Goal: Information Seeking & Learning: Compare options

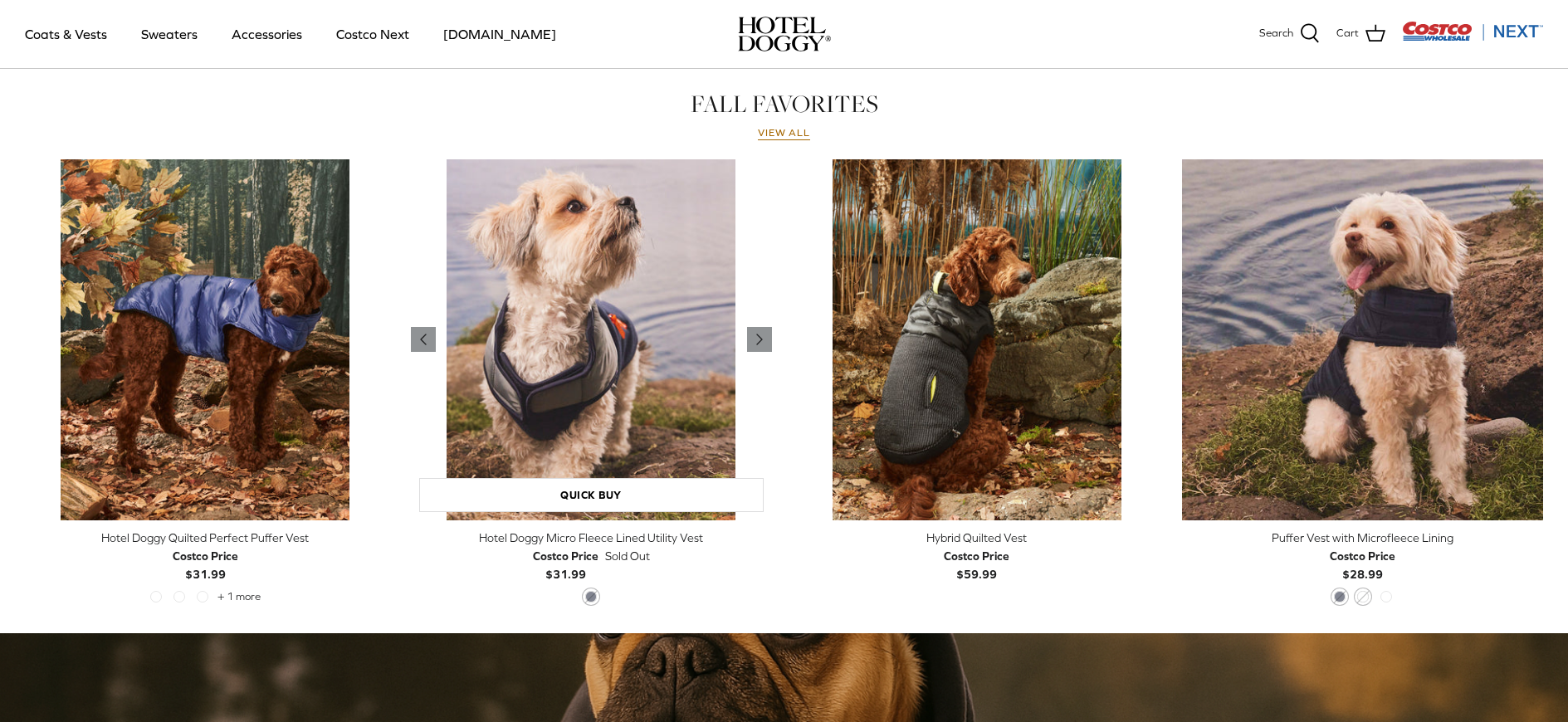
scroll to position [747, 0]
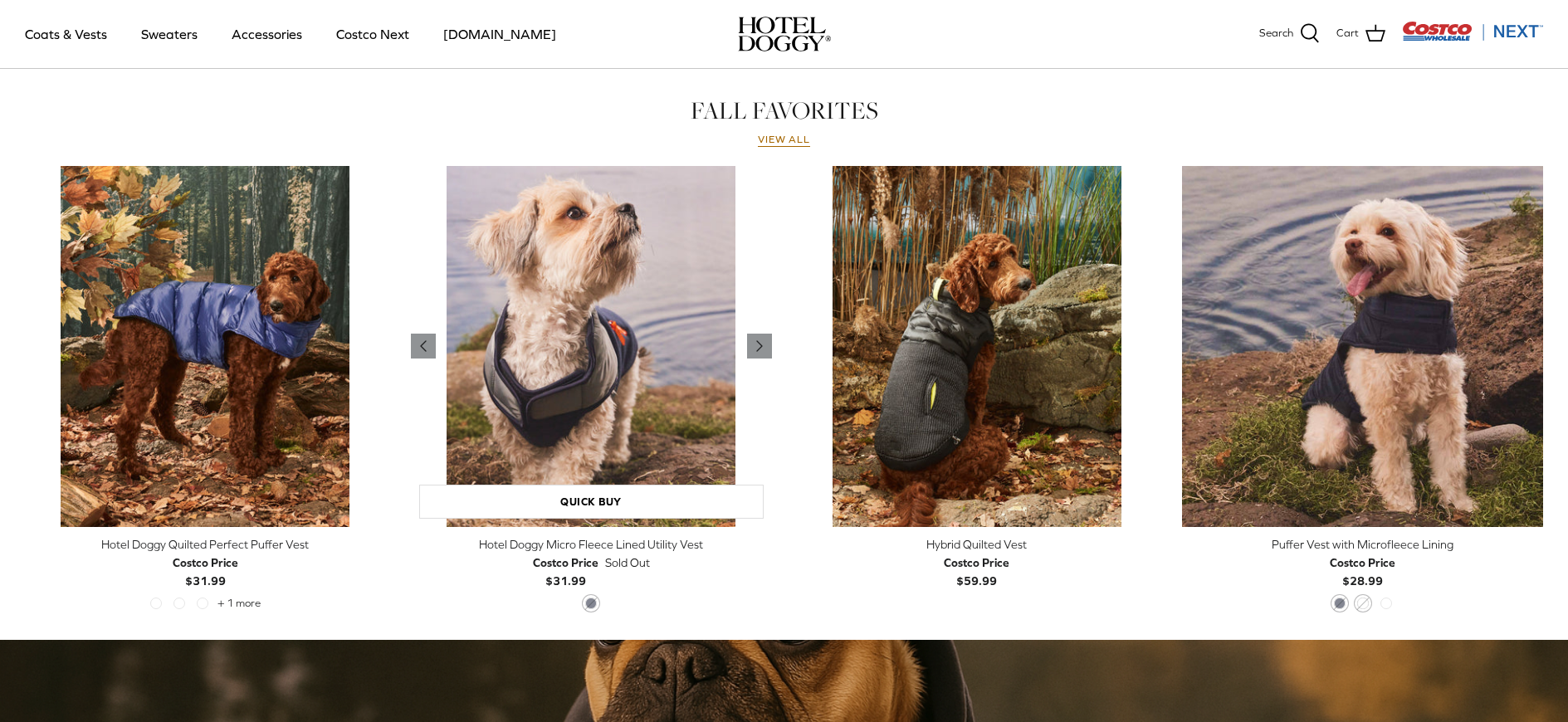
click at [648, 340] on img "Hotel Doggy Micro Fleece Lined Utility Vest" at bounding box center [591, 346] width 361 height 361
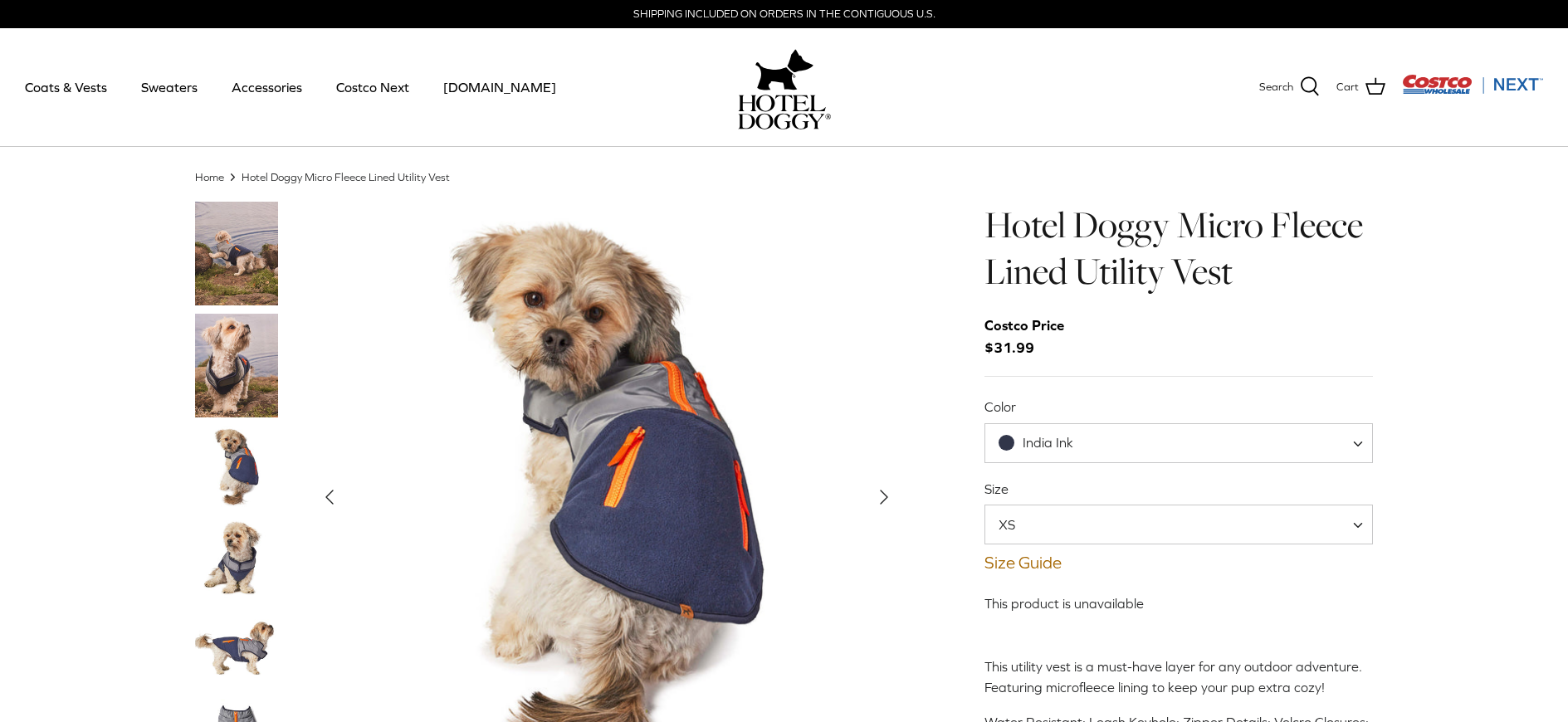
click at [1227, 521] on span "XS" at bounding box center [1179, 524] width 389 height 40
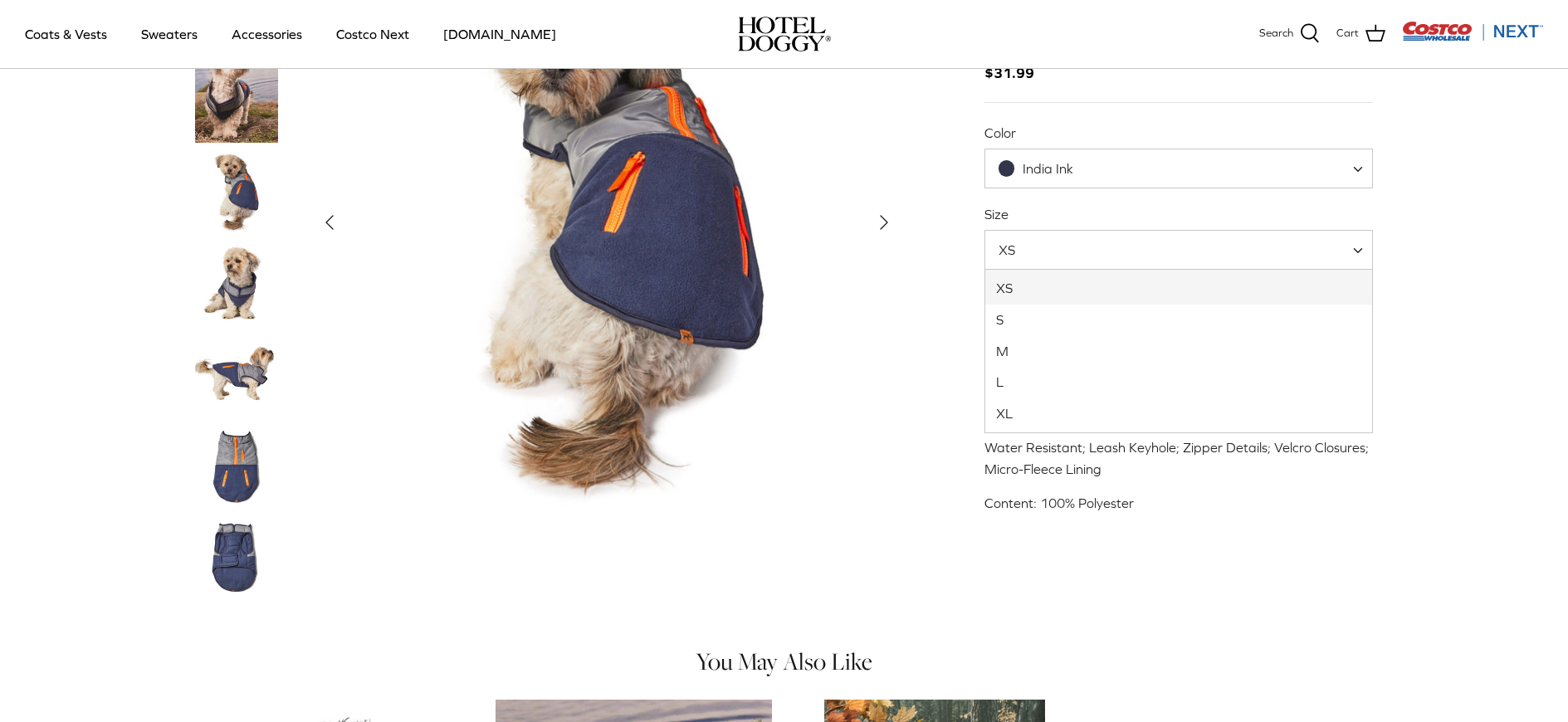
scroll to position [249, 0]
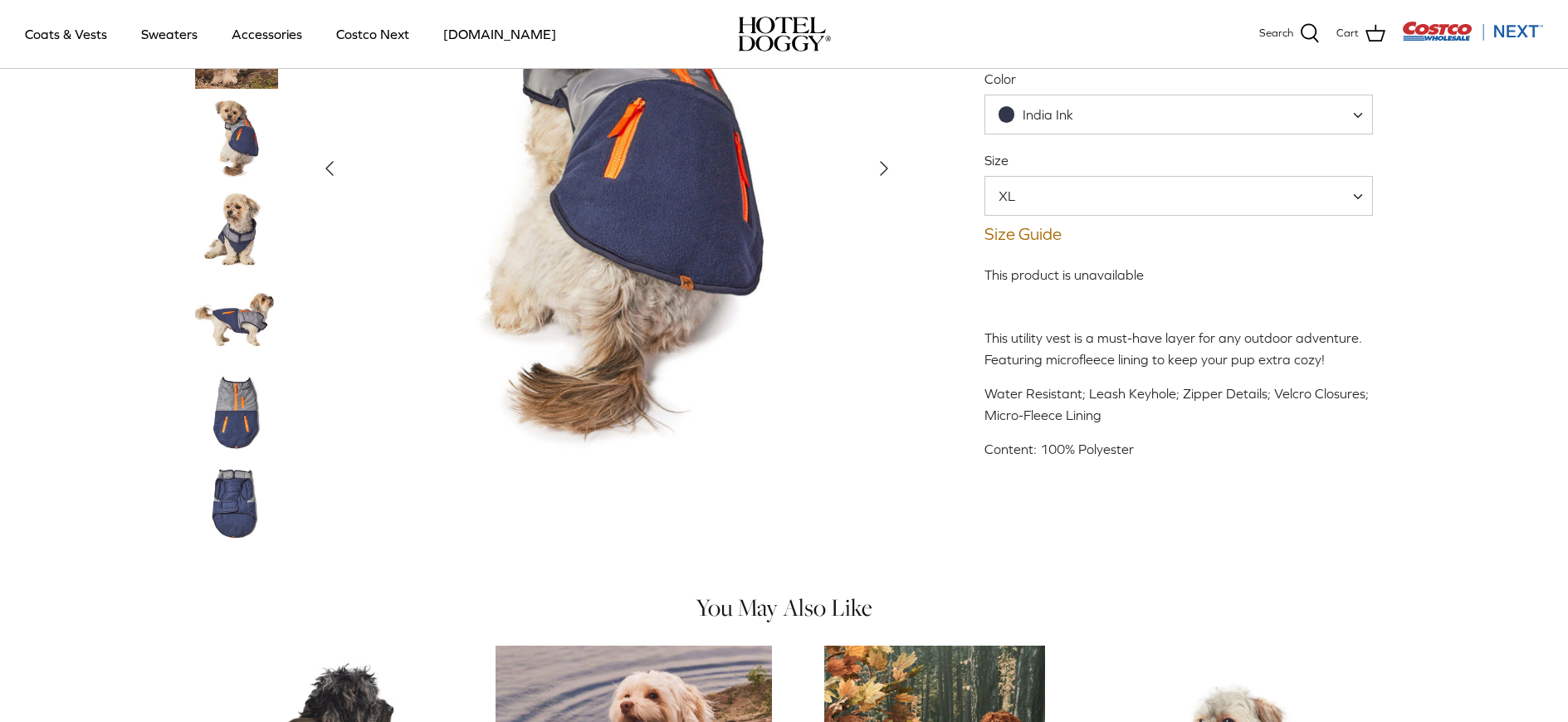
scroll to position [83, 0]
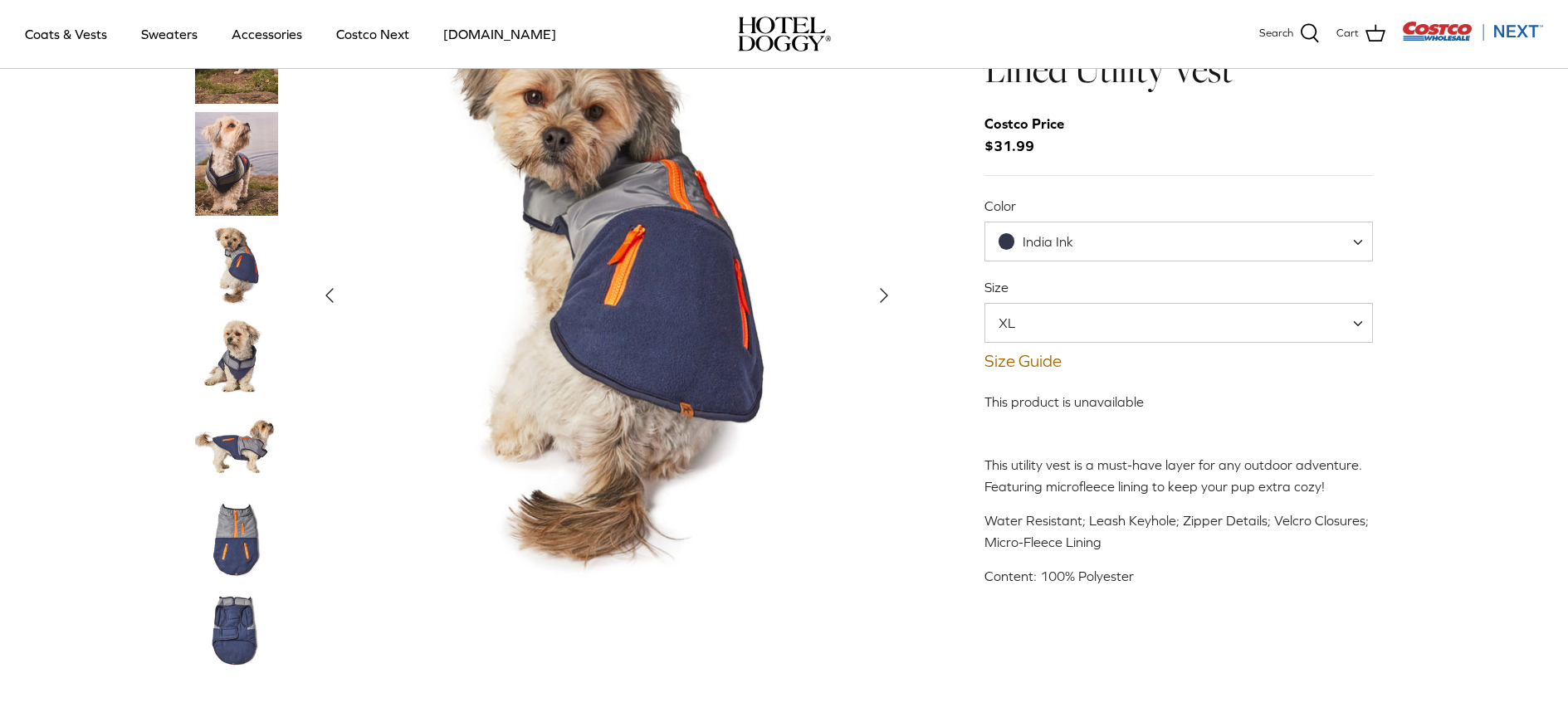
click at [1240, 341] on span "XL" at bounding box center [1179, 323] width 389 height 40
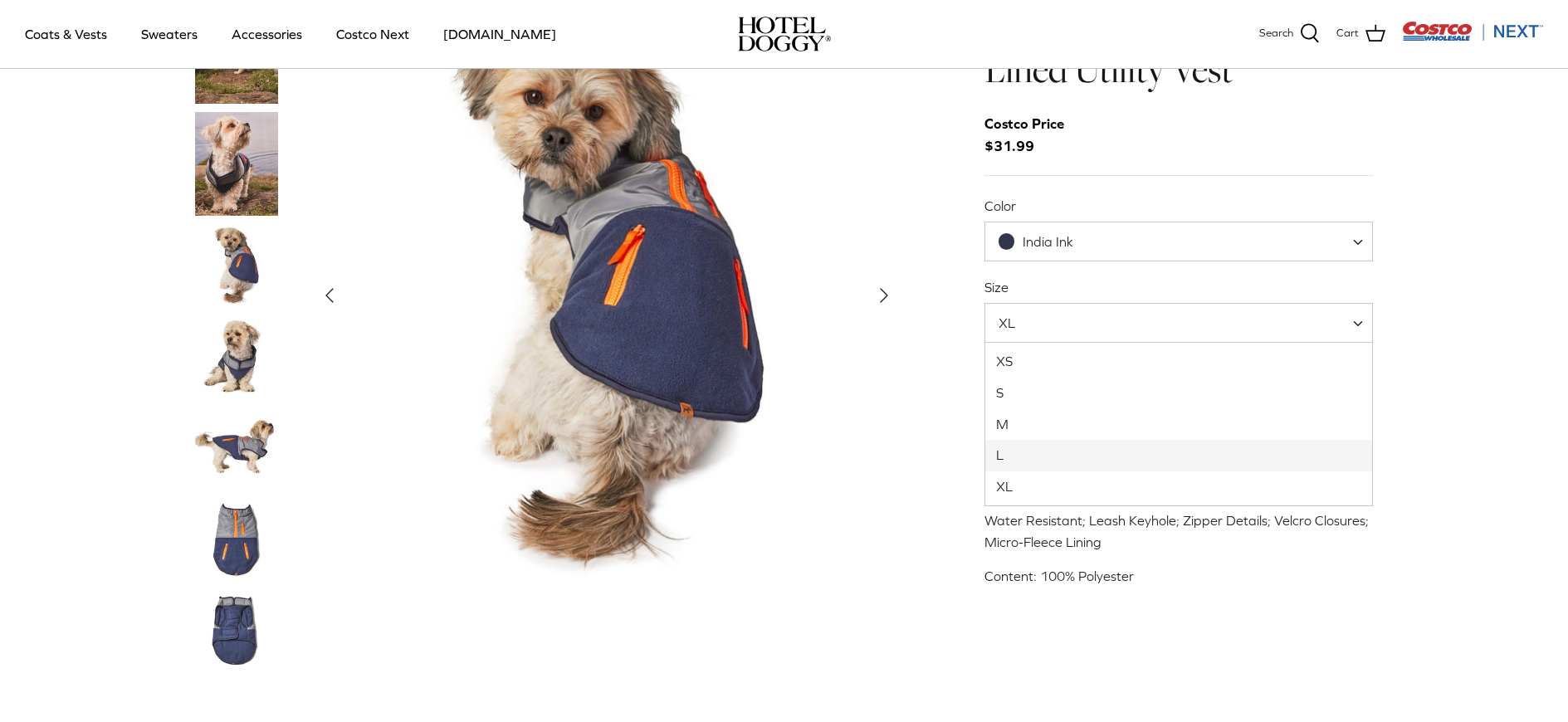
select select "L"
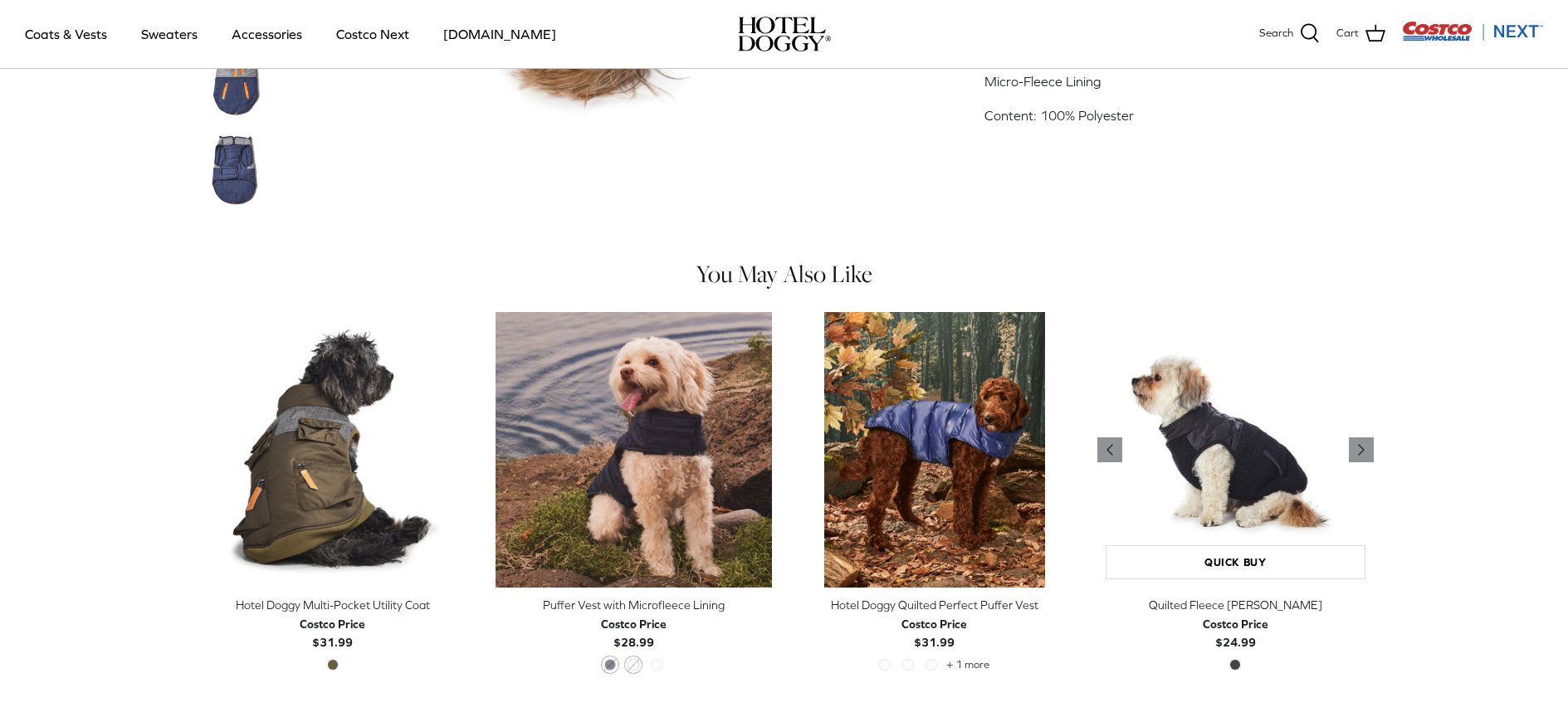
scroll to position [664, 0]
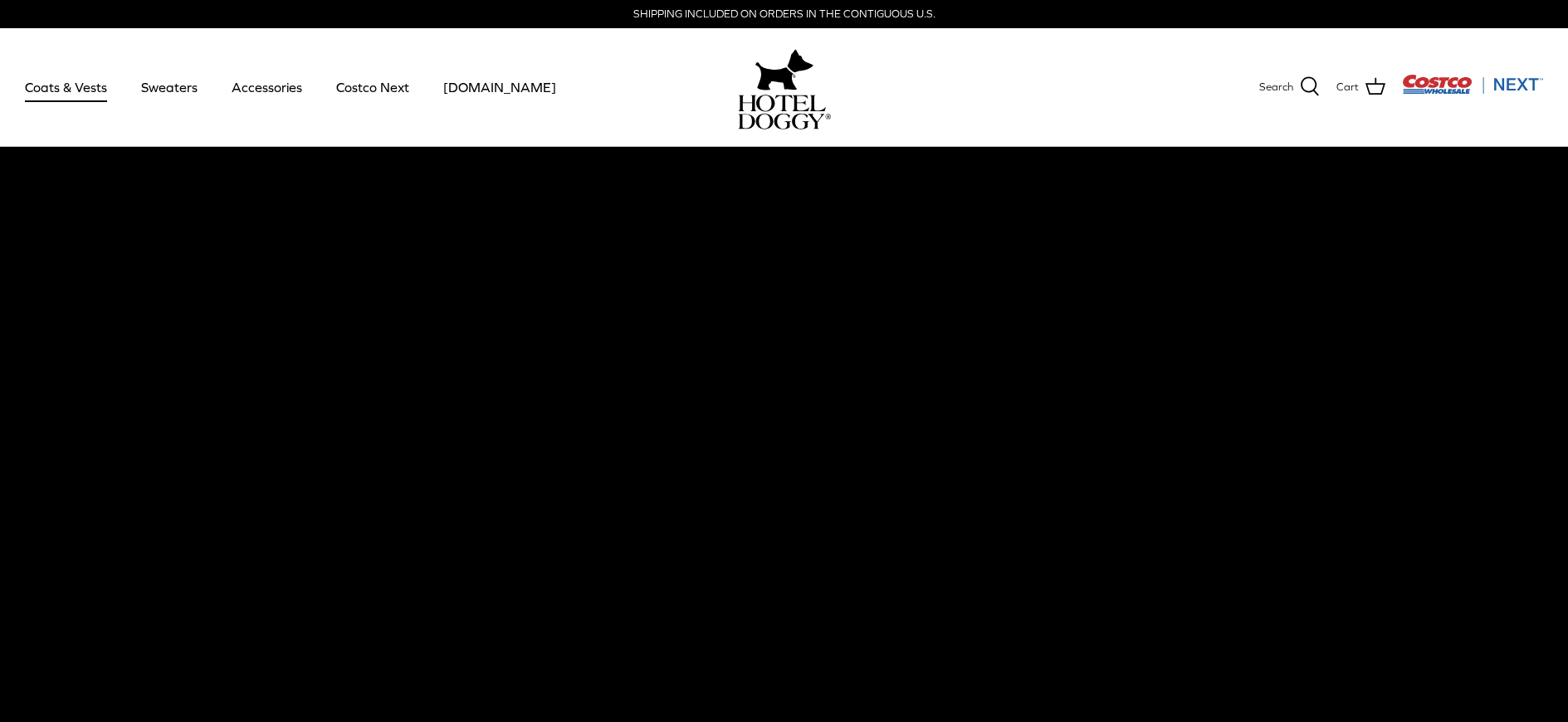
click at [90, 83] on link "Coats & Vests" at bounding box center [65, 87] width 112 height 57
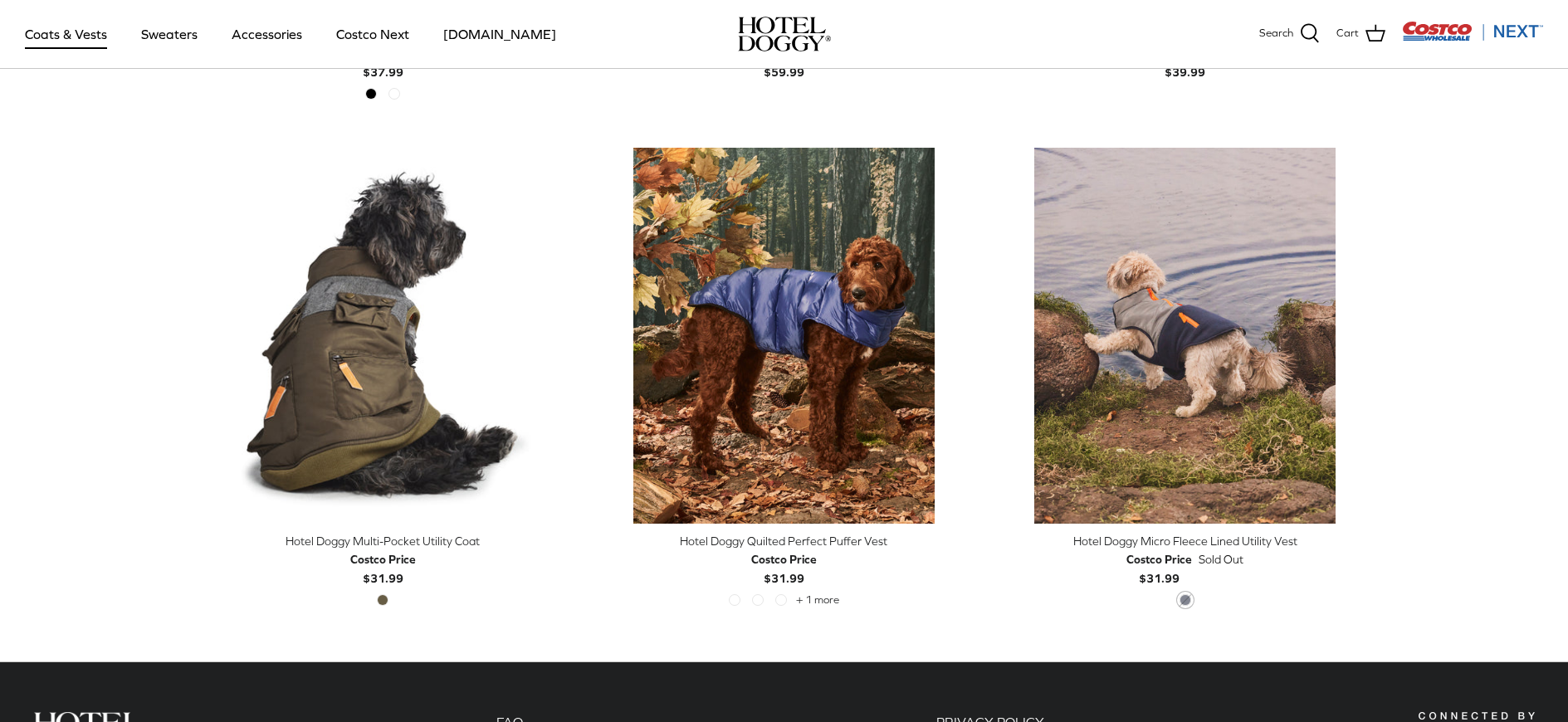
scroll to position [3403, 0]
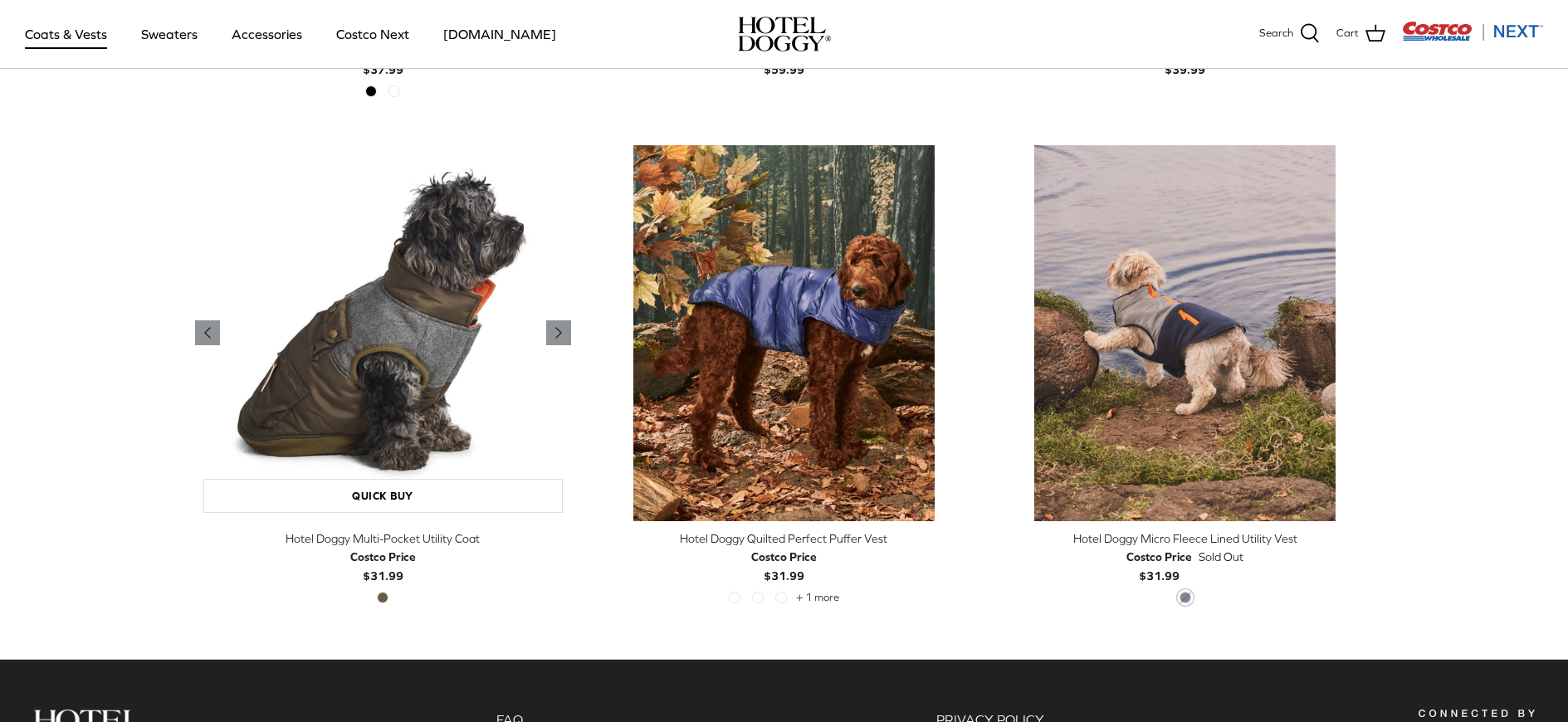
click at [351, 347] on img "Hotel Doggy Multi-Pocket Utility Coat" at bounding box center [382, 333] width 376 height 376
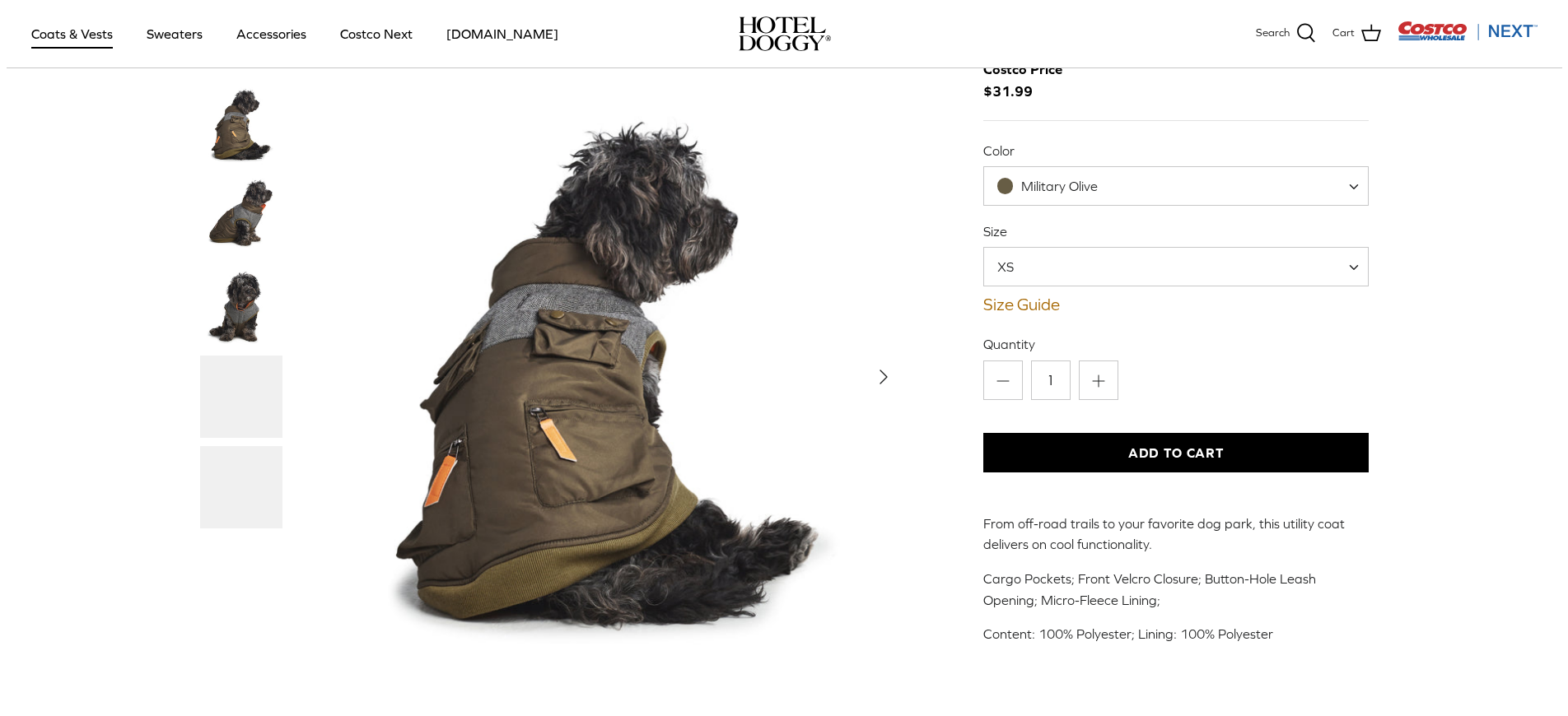
scroll to position [164, 0]
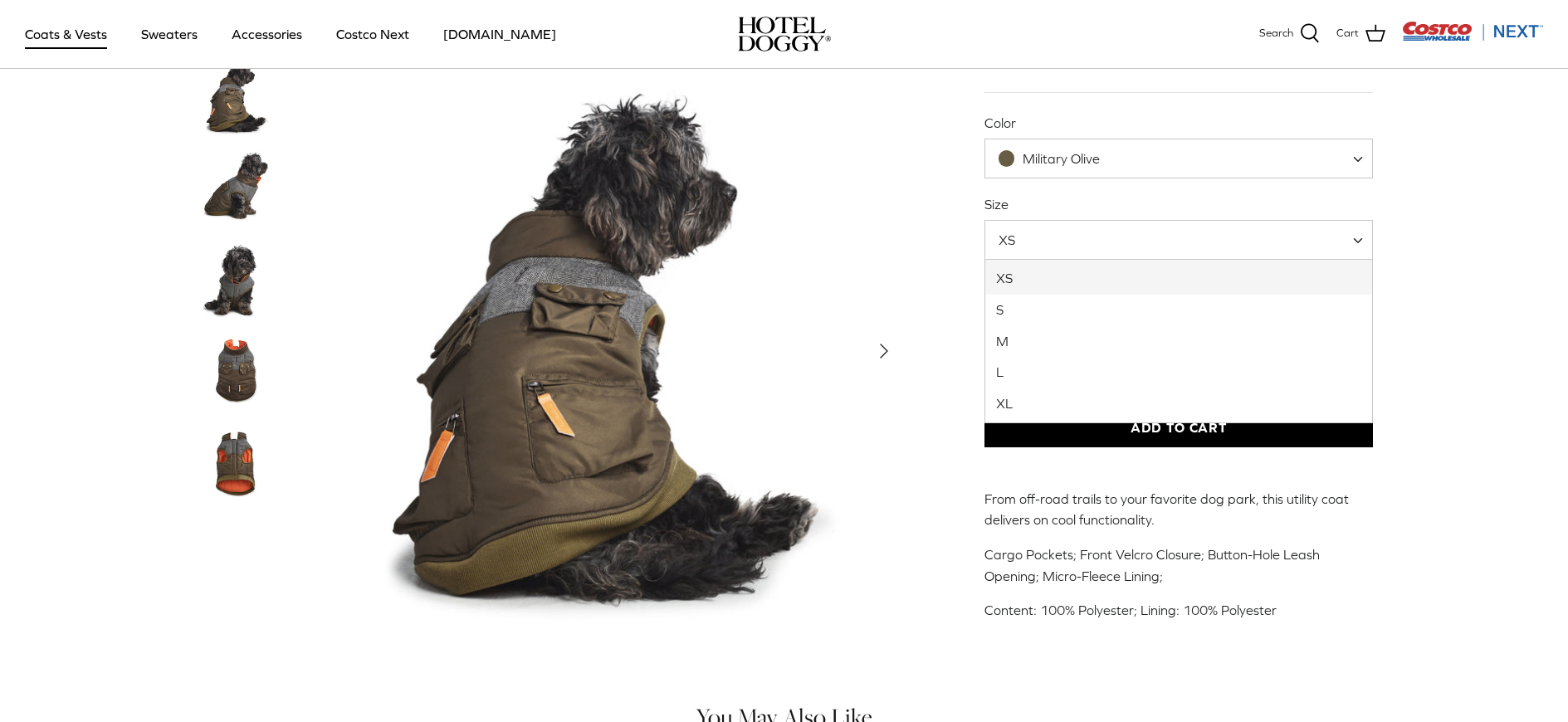
click at [1143, 244] on span "XS" at bounding box center [1179, 239] width 389 height 40
select select "XL"
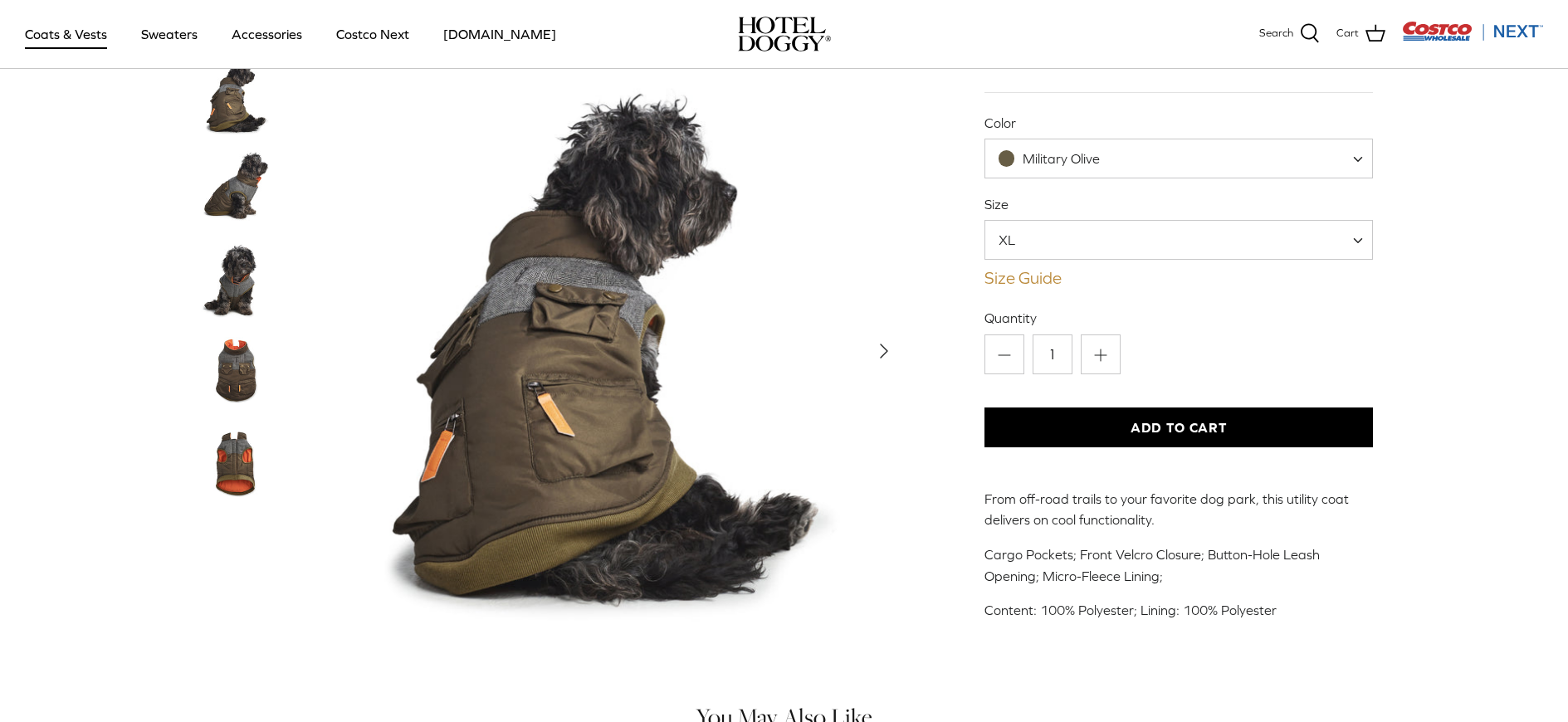
click at [1010, 283] on link "Size Guide" at bounding box center [1179, 278] width 389 height 20
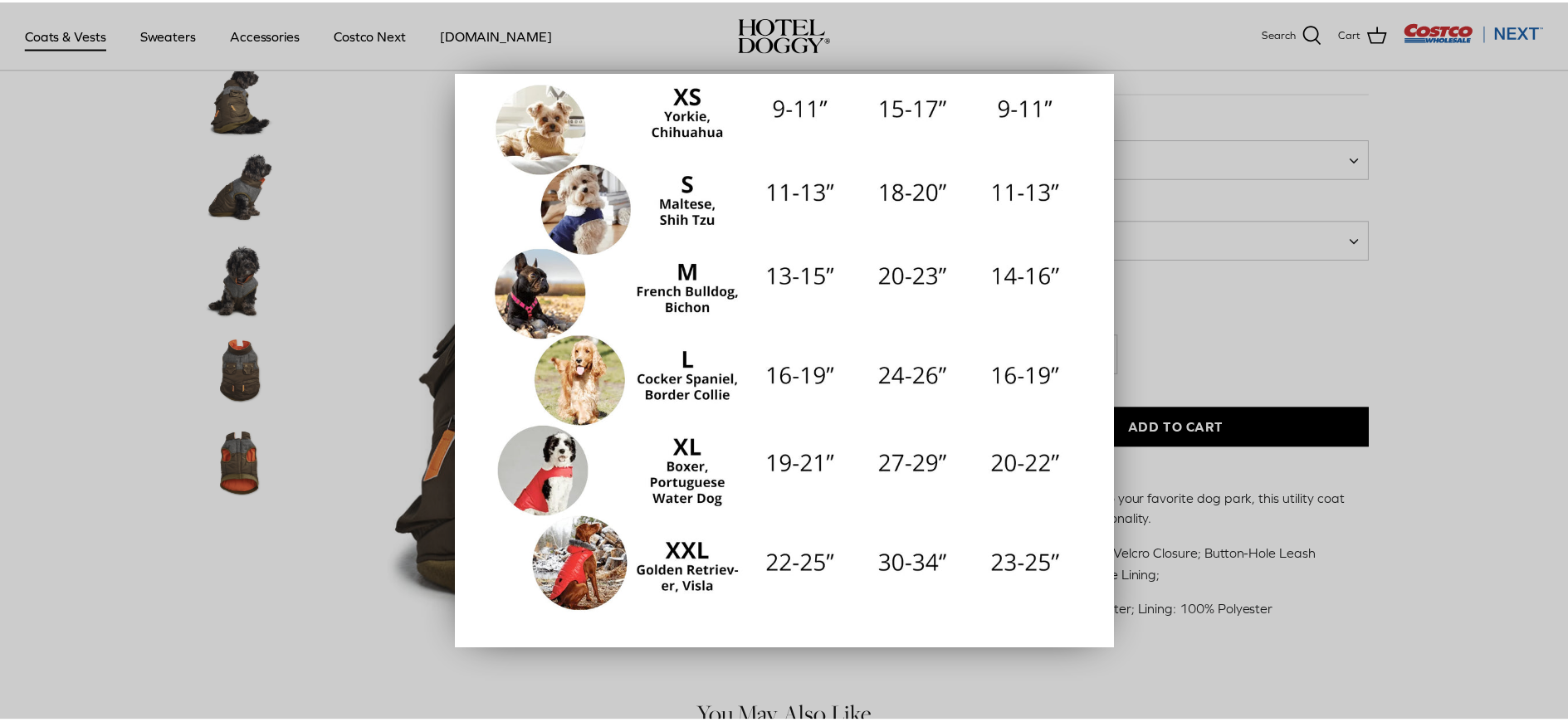
scroll to position [259, 0]
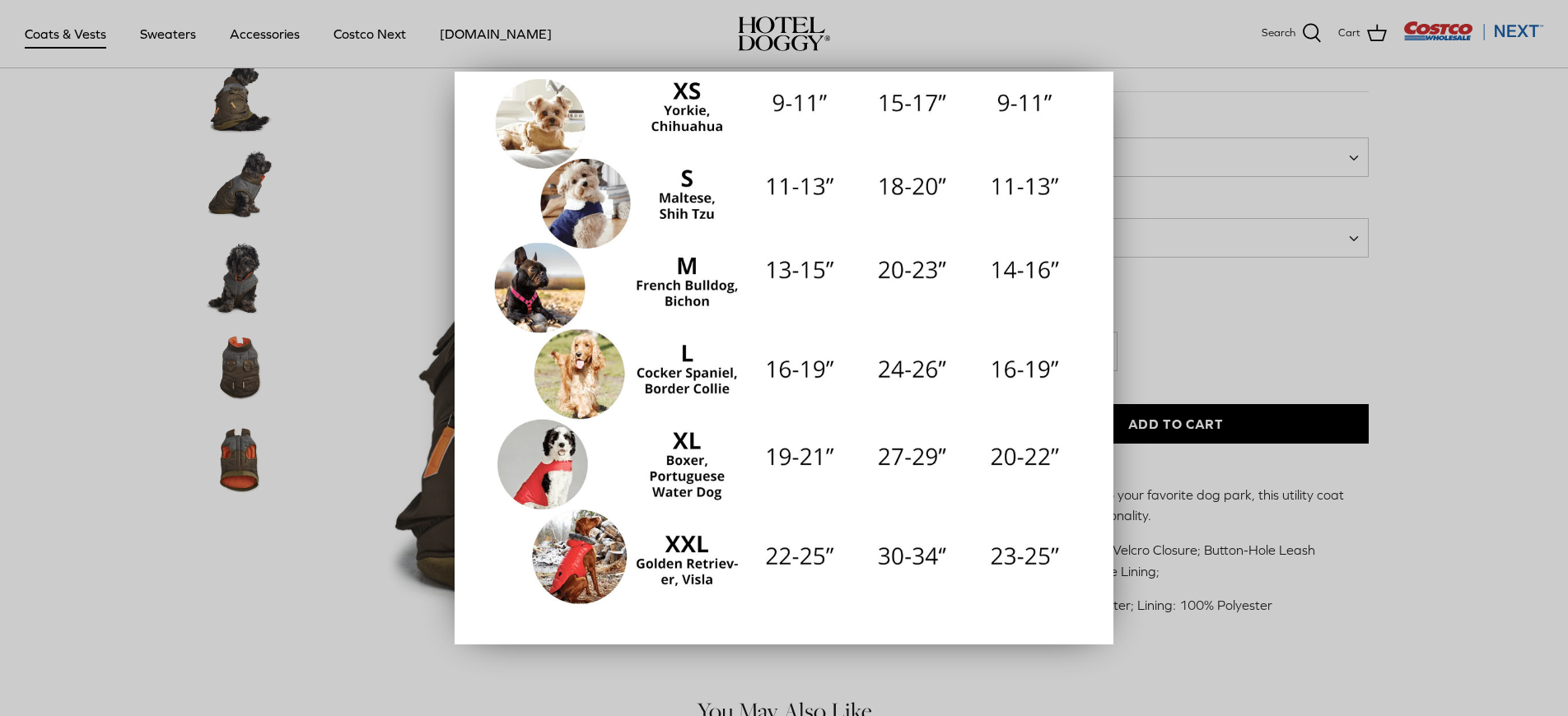
click at [1211, 330] on div at bounding box center [784, 358] width 1568 height 716
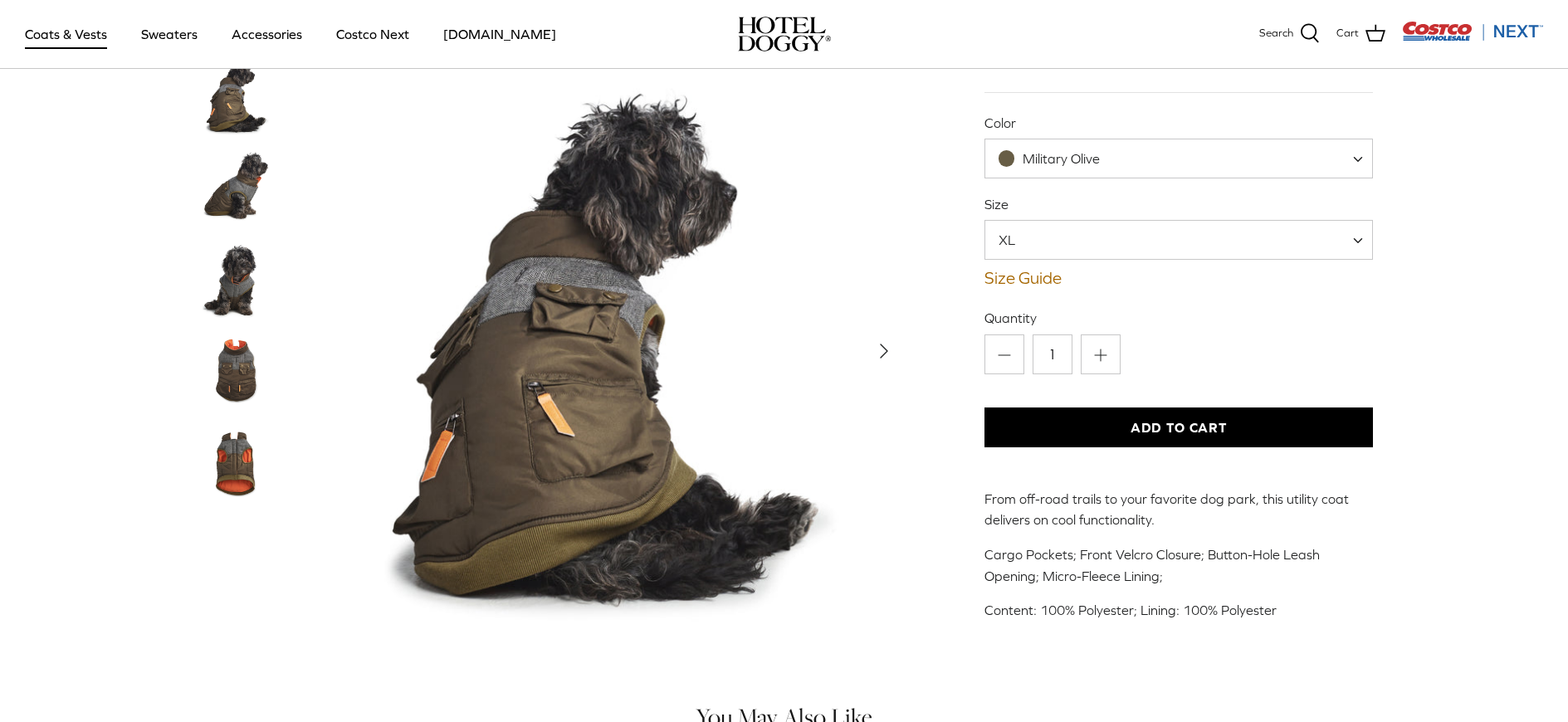
click at [1195, 243] on span "XL" at bounding box center [1179, 239] width 389 height 40
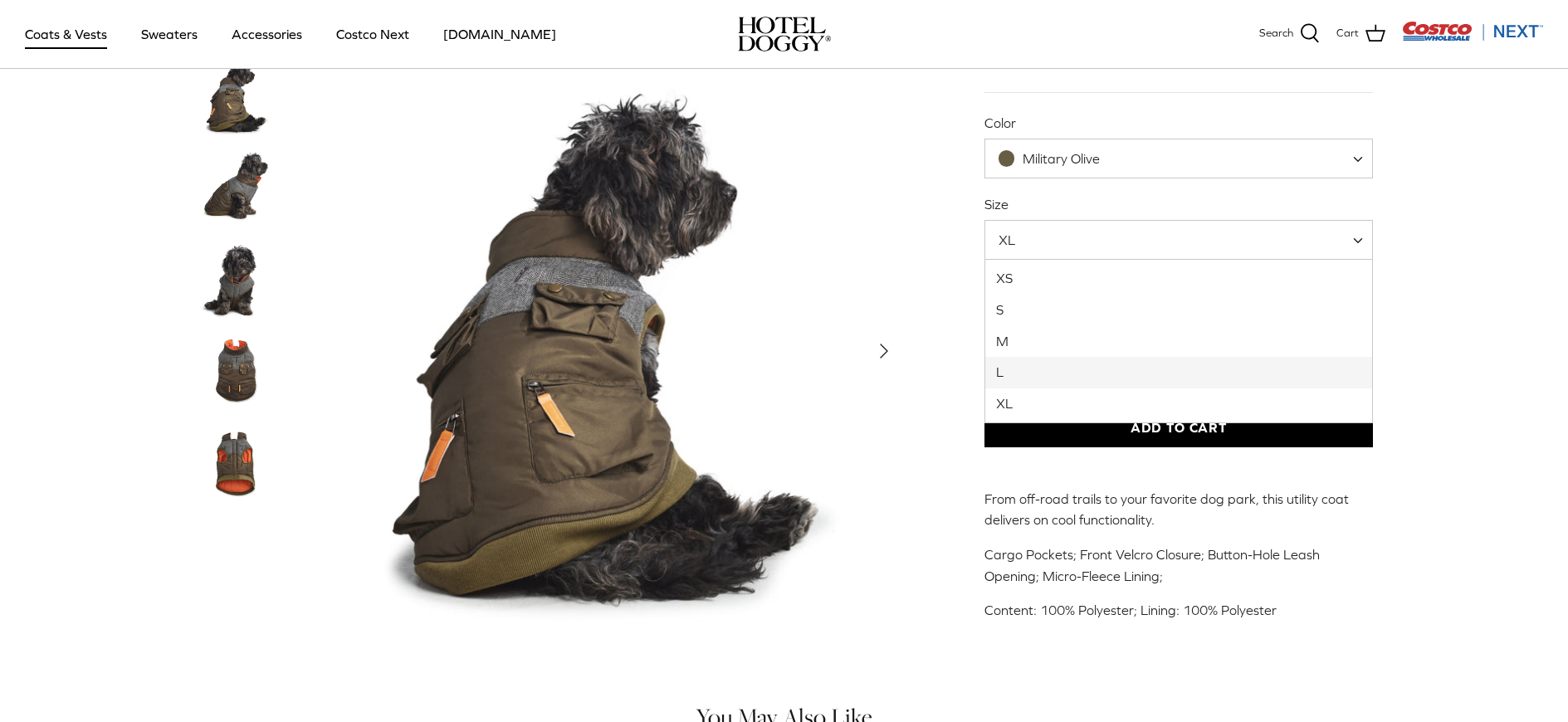
click at [1445, 542] on div "Home Right COATS Right Hotel Doggy Multi-Pocket Utility Coat Left Previous Next…" at bounding box center [784, 274] width 1568 height 779
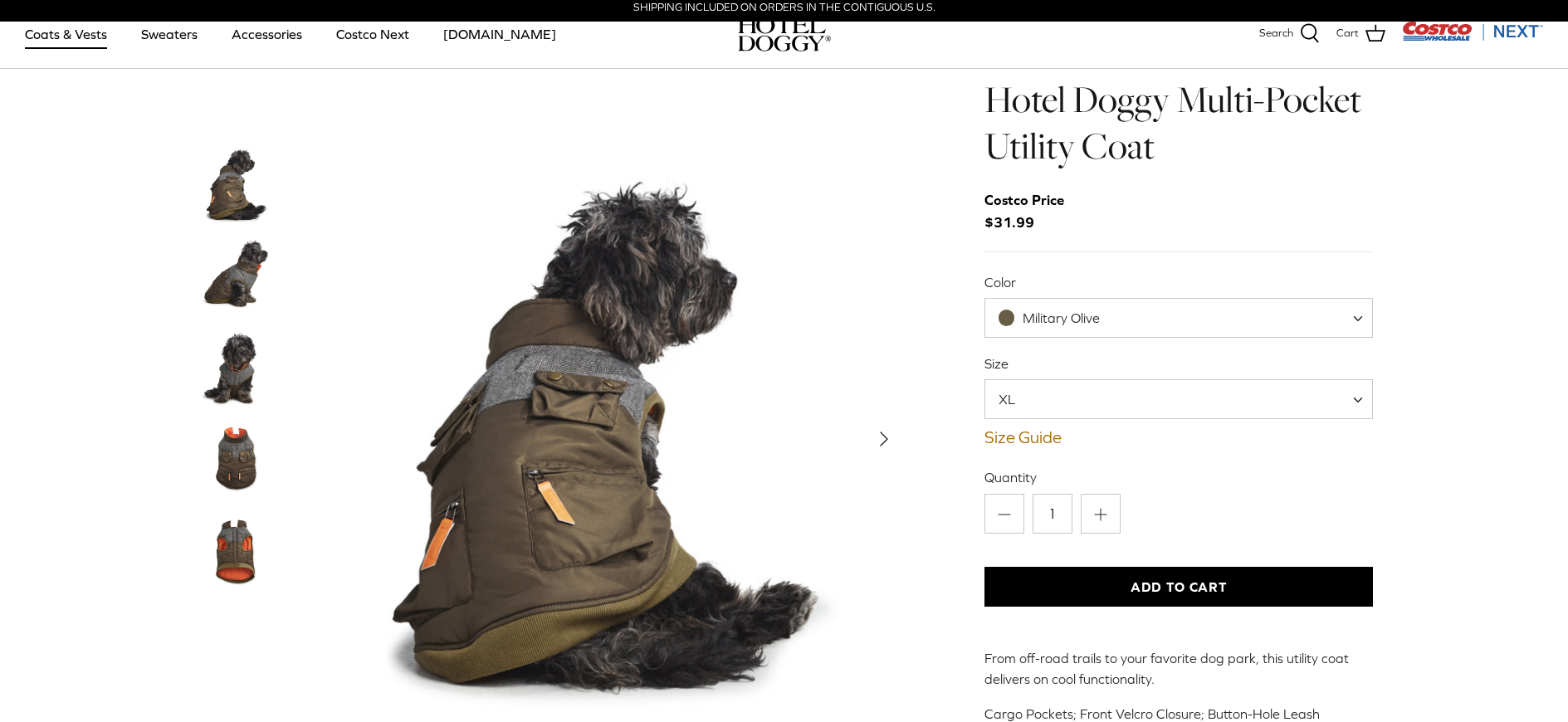
scroll to position [0, 0]
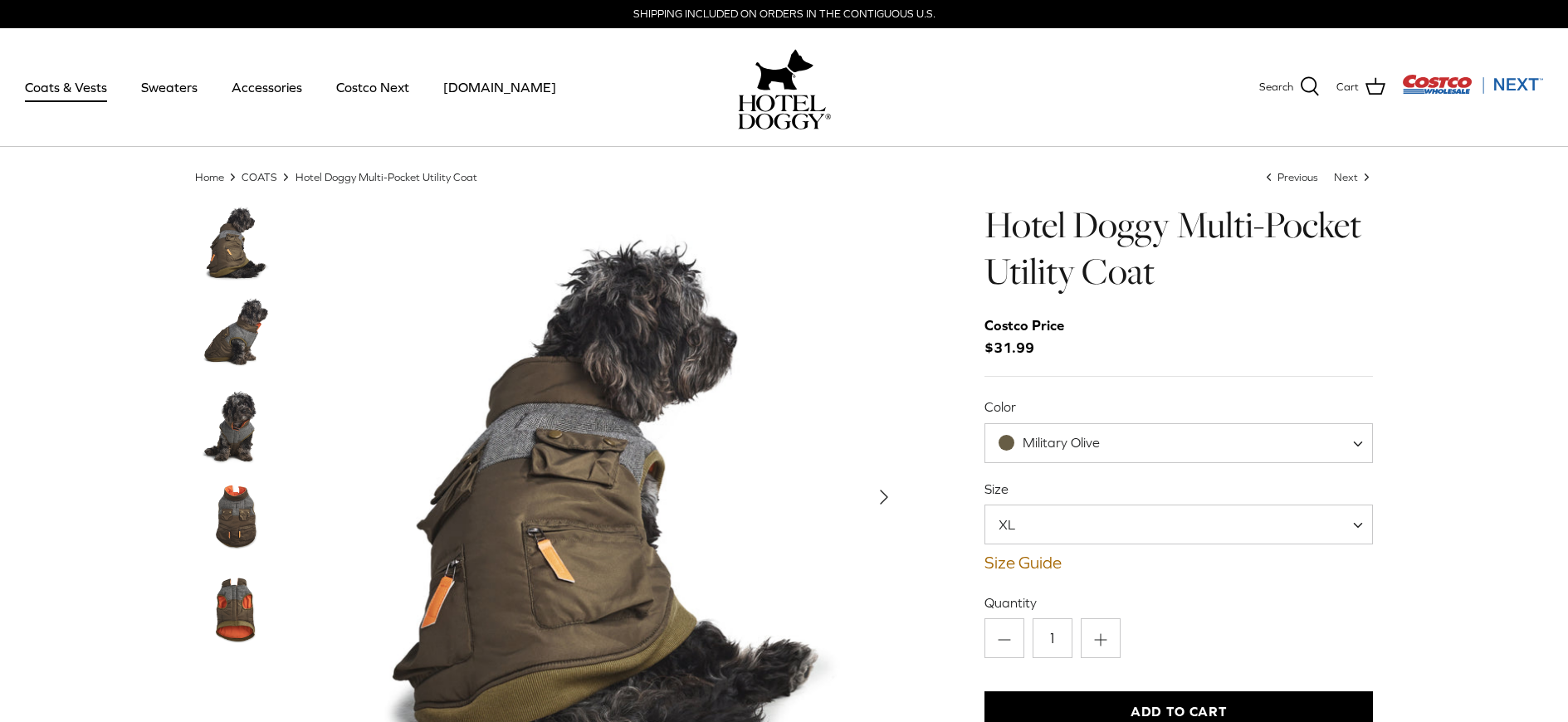
click at [1186, 446] on span "Military Olive" at bounding box center [1179, 443] width 389 height 40
click at [1482, 406] on div "Home Right COATS Right Hotel Doggy Multi-Pocket Utility Coat Left Previous Next…" at bounding box center [784, 559] width 1568 height 779
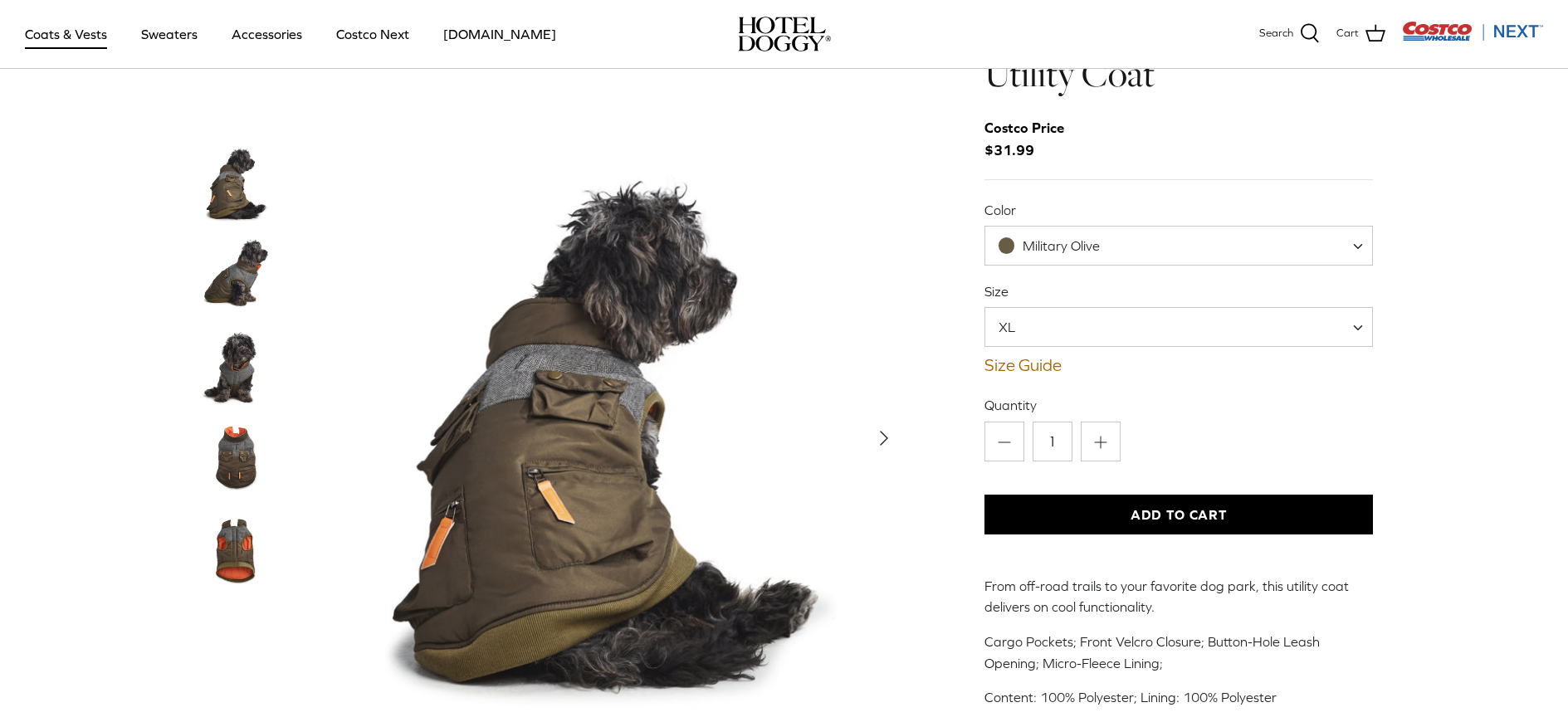
scroll to position [83, 0]
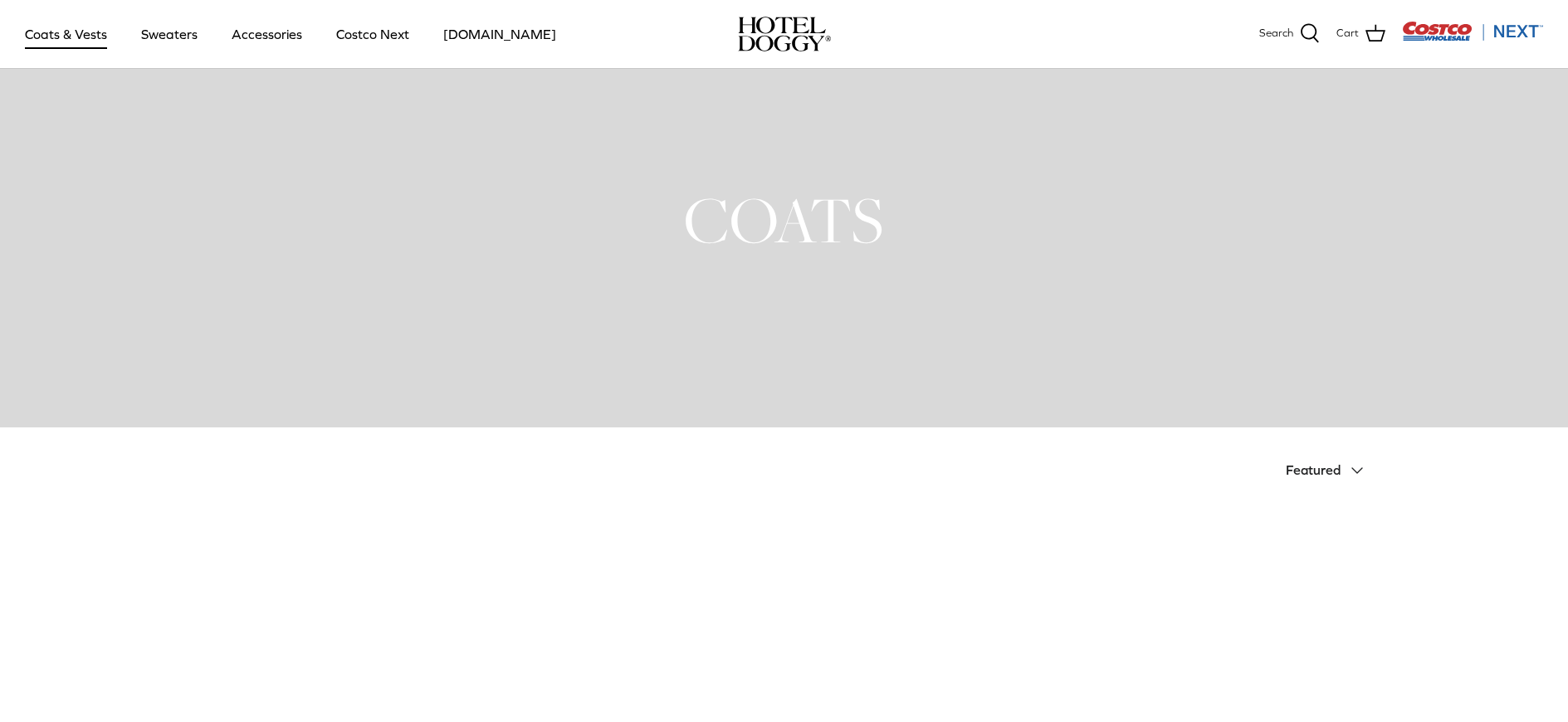
scroll to position [3, 0]
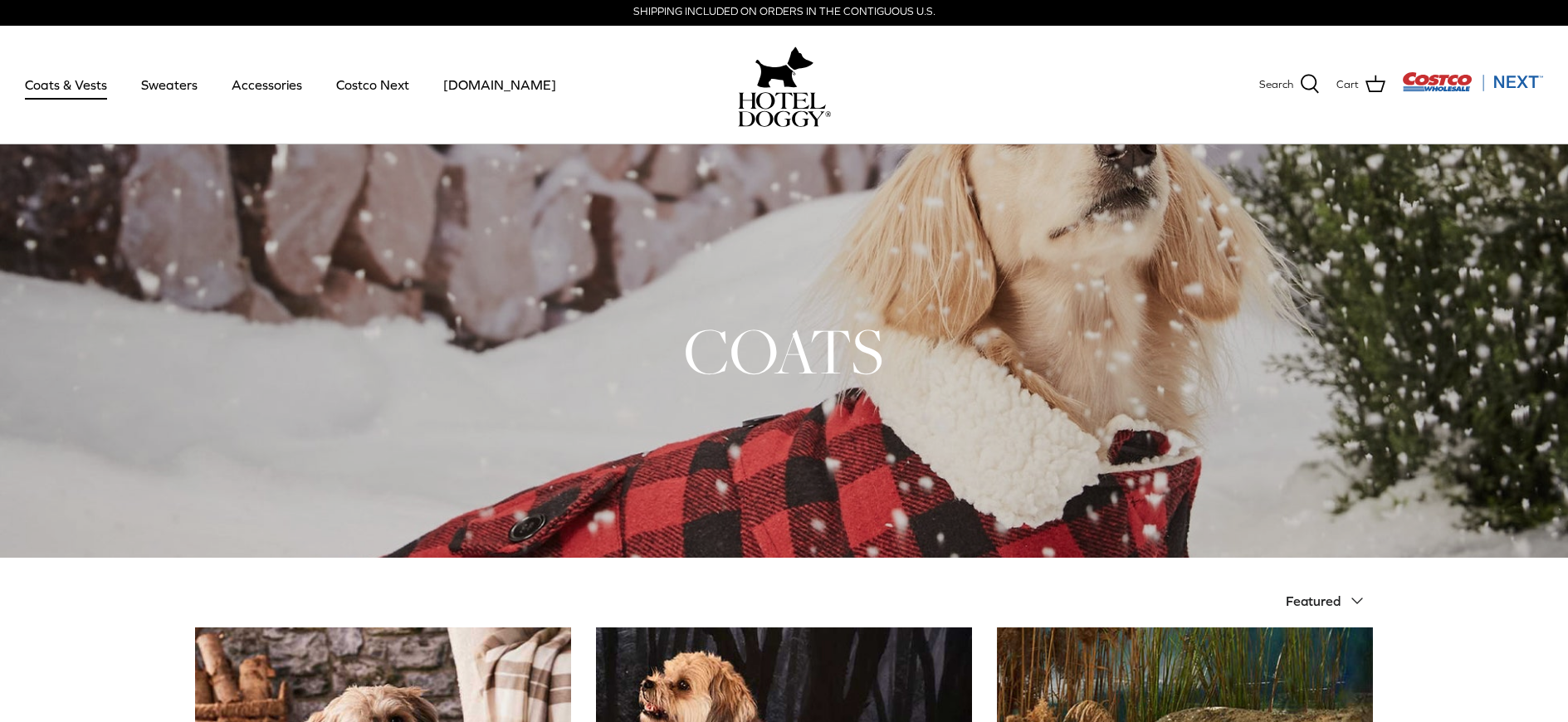
click at [80, 80] on link "Coats & Vests" at bounding box center [65, 85] width 112 height 57
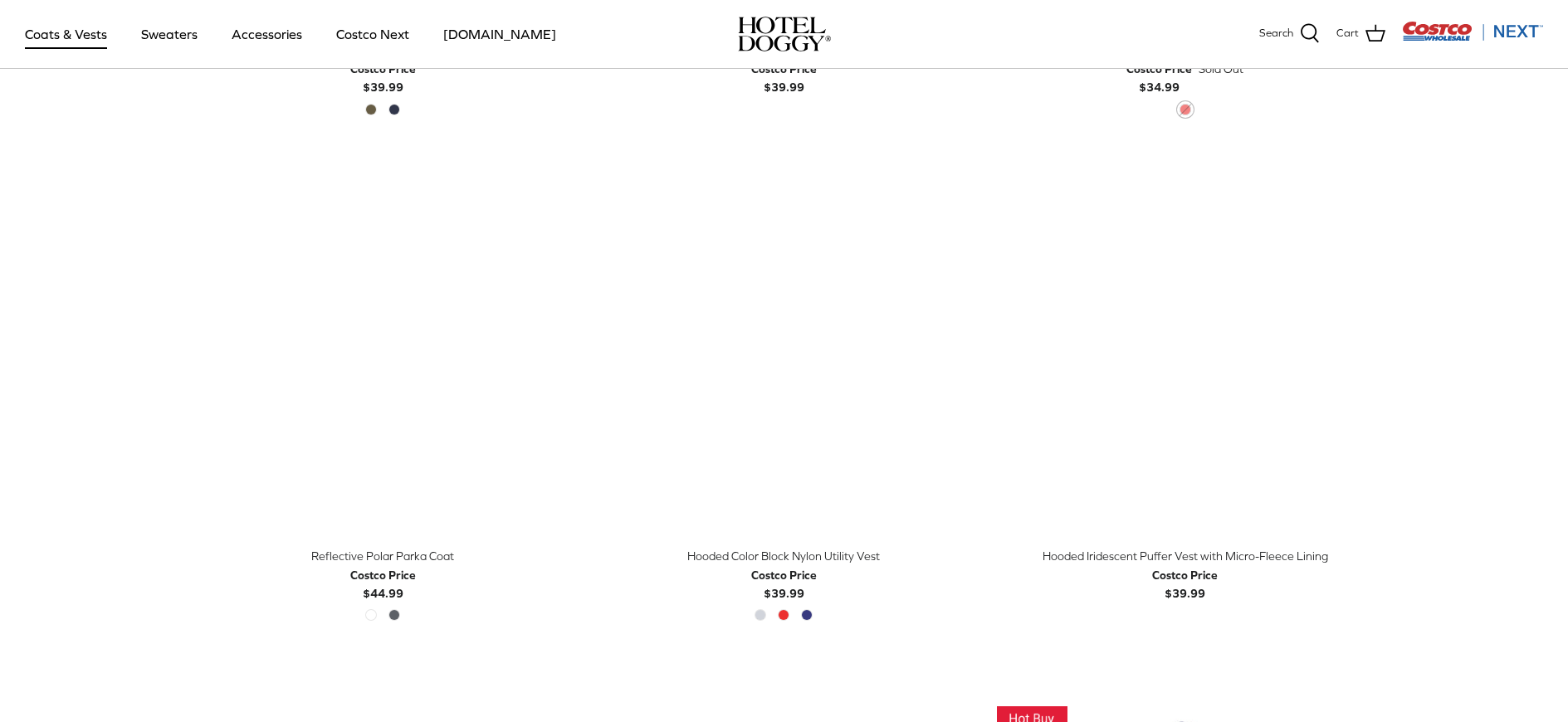
scroll to position [1245, 0]
